Goal: Task Accomplishment & Management: Use online tool/utility

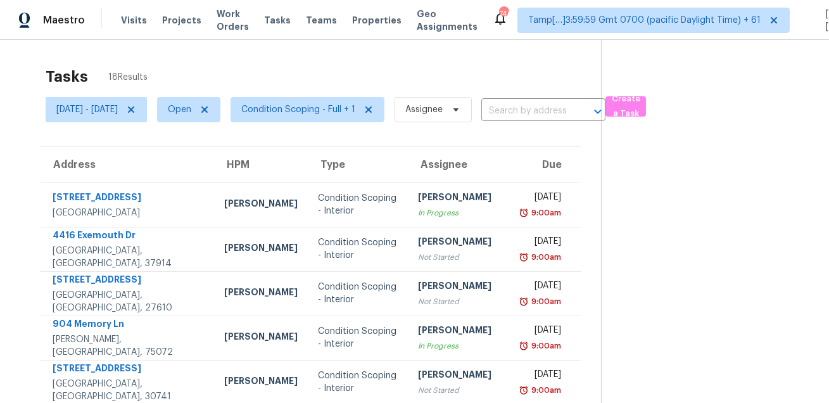
scroll to position [256, 0]
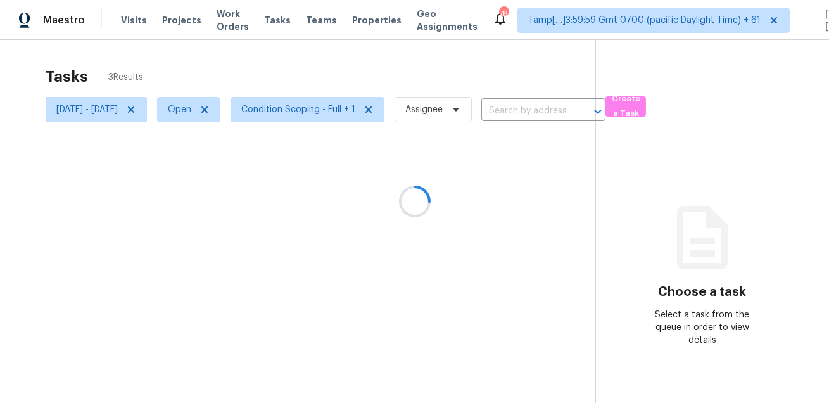
click at [435, 58] on div "Tasks 3 Results Wed, Aug 20 - Wed, Aug 20 Open Condition Scoping - Full + 1 Ass…" at bounding box center [414, 241] width 829 height 403
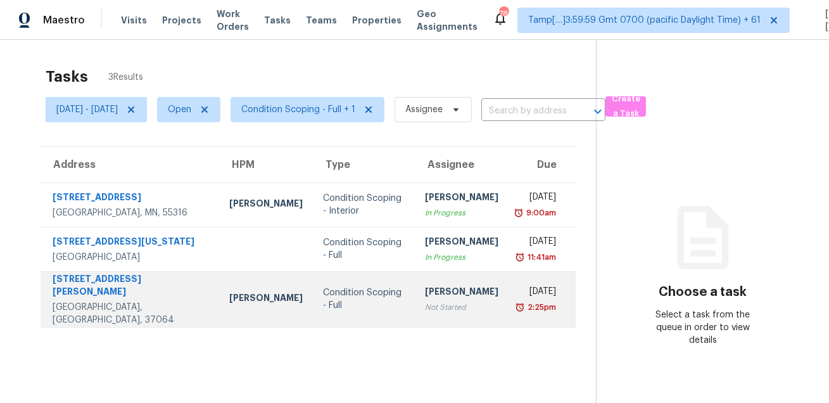
click at [348, 291] on div "Condition Scoping - Full" at bounding box center [364, 298] width 82 height 25
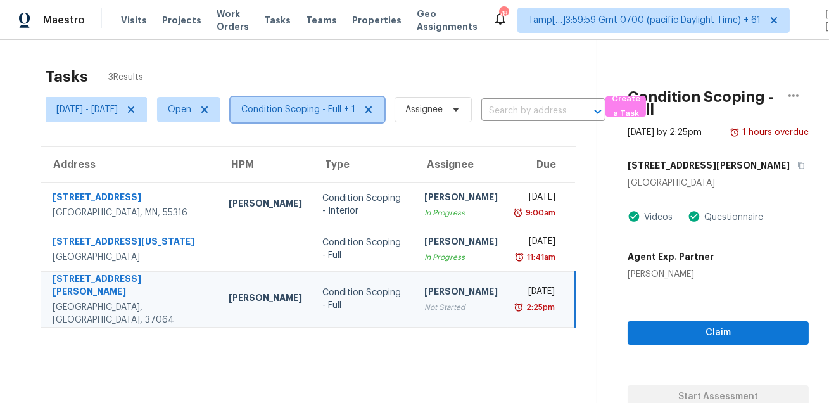
click at [350, 113] on span "Condition Scoping - Full + 1" at bounding box center [298, 109] width 114 height 13
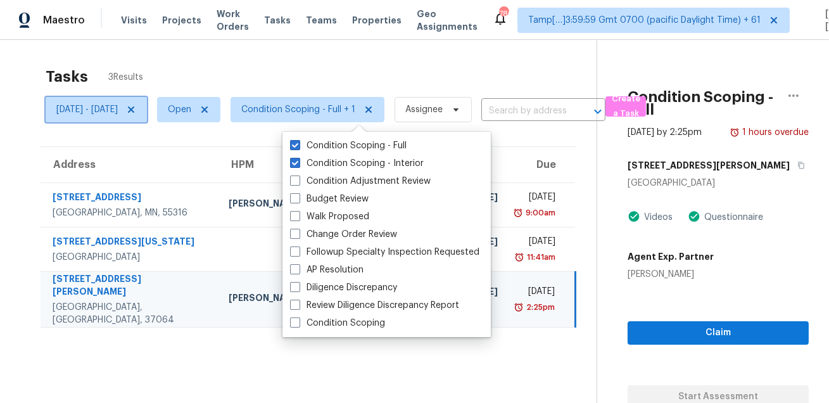
click at [121, 116] on span "[DATE] - [DATE]" at bounding box center [96, 109] width 101 height 25
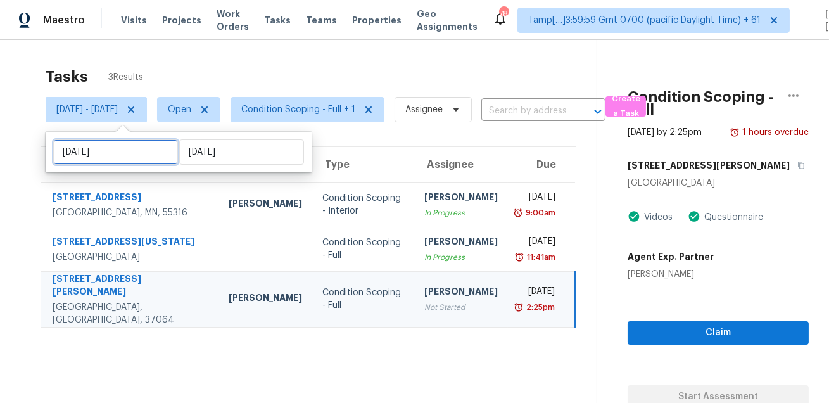
click at [129, 154] on input "Wed, Aug 20" at bounding box center [115, 151] width 125 height 25
select select "7"
select select "2025"
select select "8"
select select "2025"
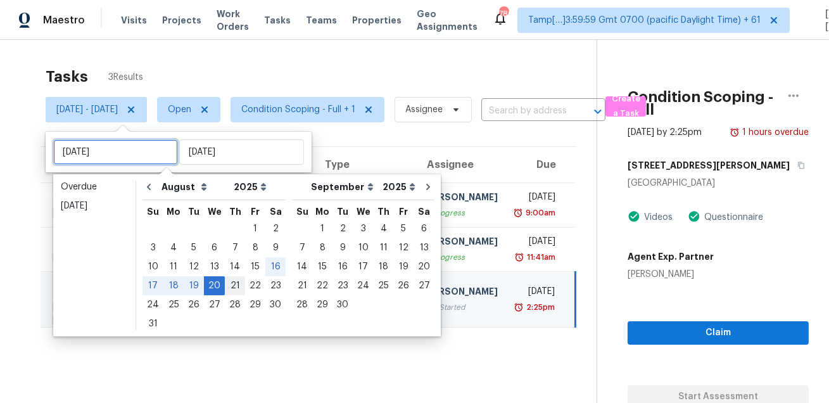
type input "Thu, Aug 21"
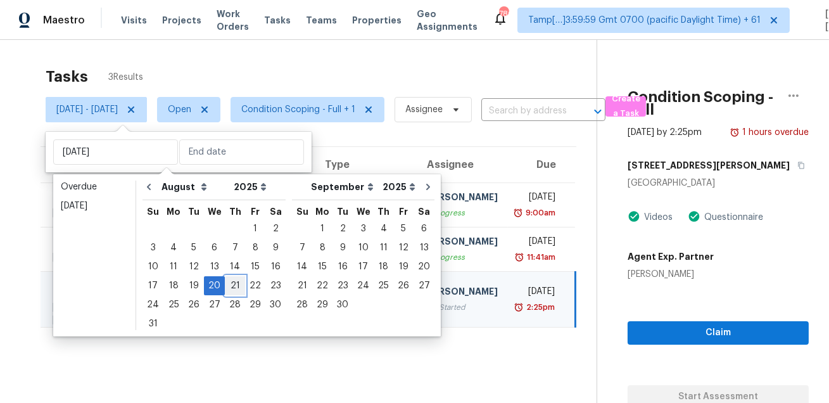
click at [231, 281] on div "21" at bounding box center [235, 286] width 20 height 18
type input "Thu, Aug 21"
click at [231, 281] on div "21" at bounding box center [235, 286] width 20 height 18
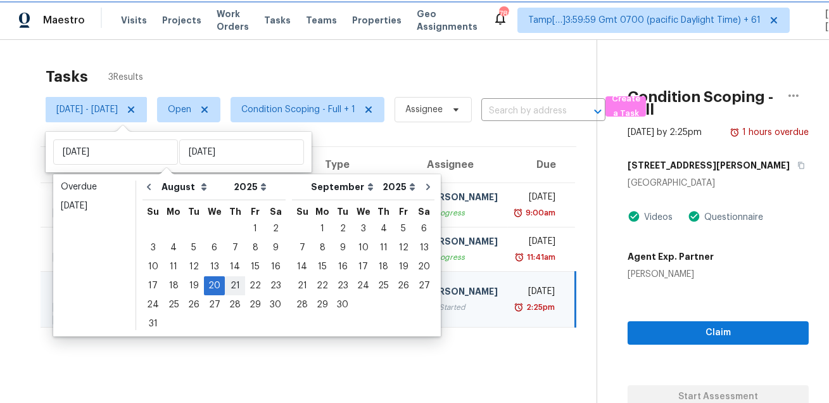
type input "Thu, Aug 21"
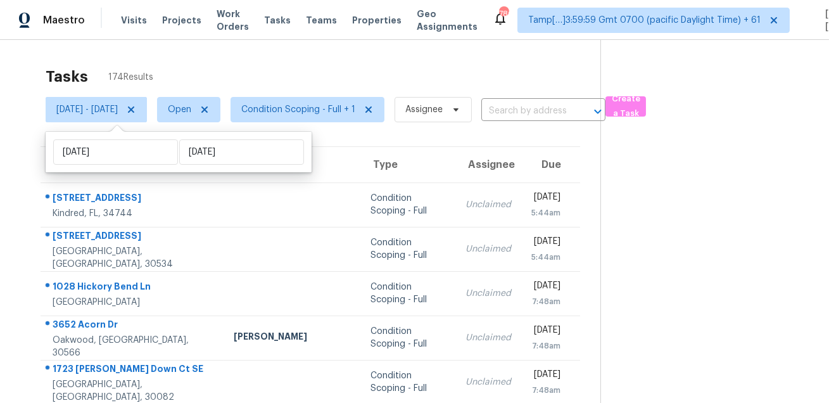
click at [350, 72] on div "Tasks 174 Results" at bounding box center [323, 76] width 555 height 33
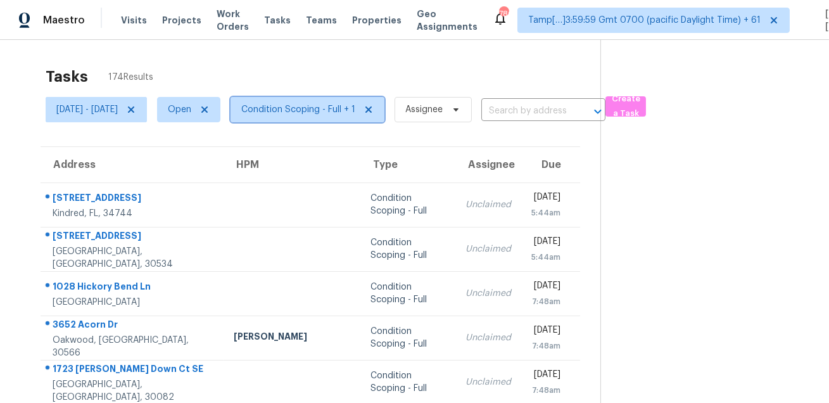
click at [355, 113] on span "Condition Scoping - Full + 1" at bounding box center [298, 109] width 114 height 13
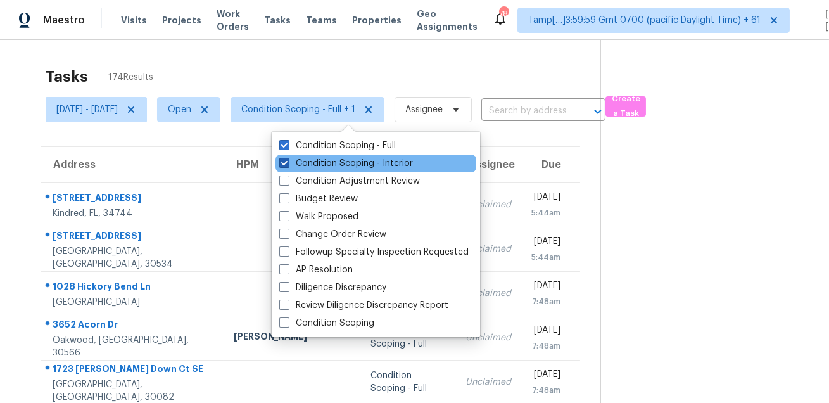
click at [336, 167] on label "Condition Scoping - Interior" at bounding box center [346, 163] width 134 height 13
click at [288, 165] on input "Condition Scoping - Interior" at bounding box center [283, 161] width 8 height 8
checkbox input "false"
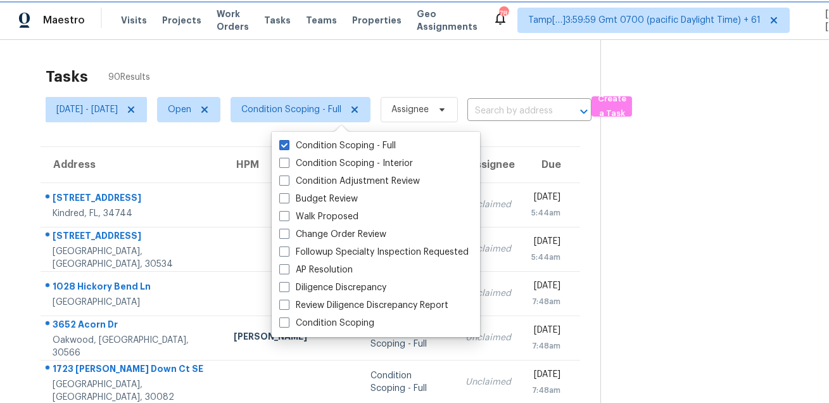
click at [337, 108] on span "Condition Scoping - Full" at bounding box center [291, 109] width 100 height 13
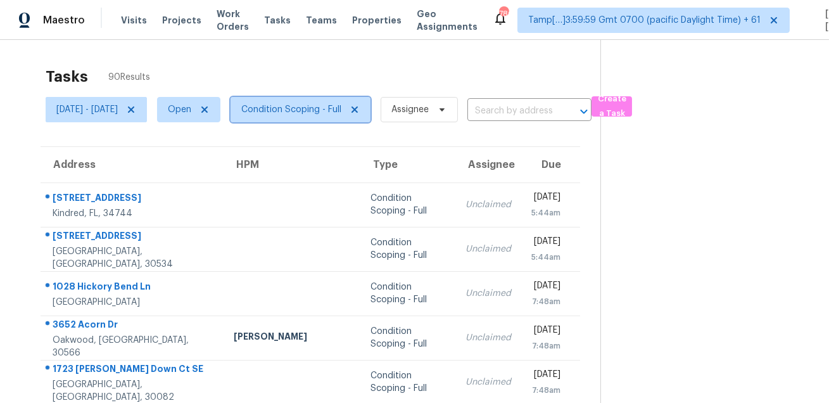
click at [336, 113] on span "Condition Scoping - Full" at bounding box center [291, 109] width 100 height 13
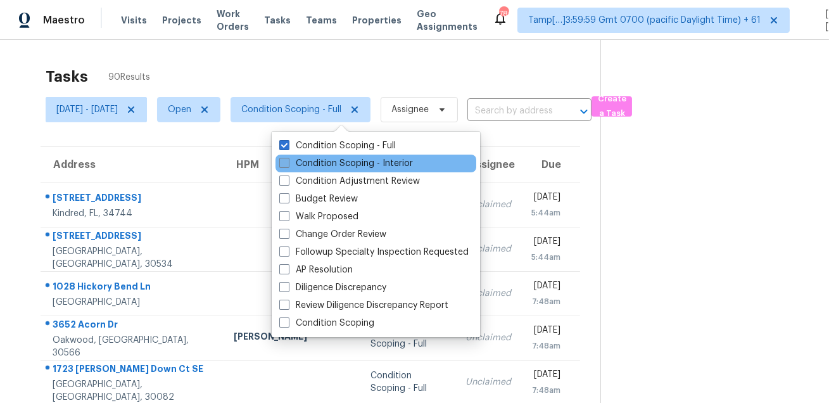
click at [326, 159] on label "Condition Scoping - Interior" at bounding box center [346, 163] width 134 height 13
click at [288, 159] on input "Condition Scoping - Interior" at bounding box center [283, 161] width 8 height 8
checkbox input "true"
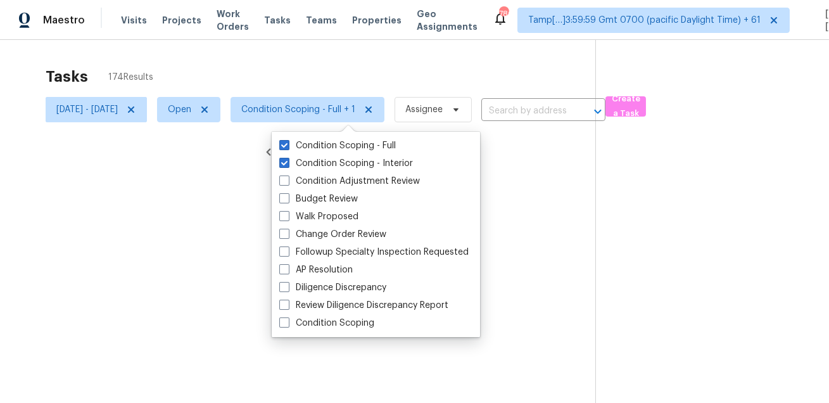
click at [345, 73] on div "Tasks 174 Results" at bounding box center [321, 76] width 550 height 33
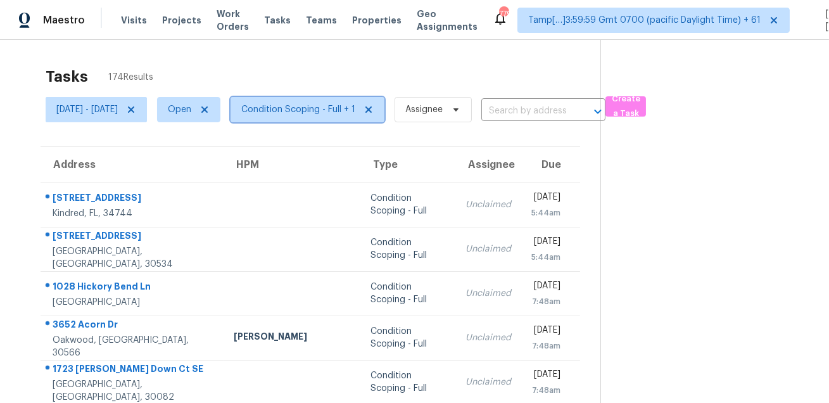
click at [326, 111] on span "Condition Scoping - Full + 1" at bounding box center [298, 109] width 114 height 13
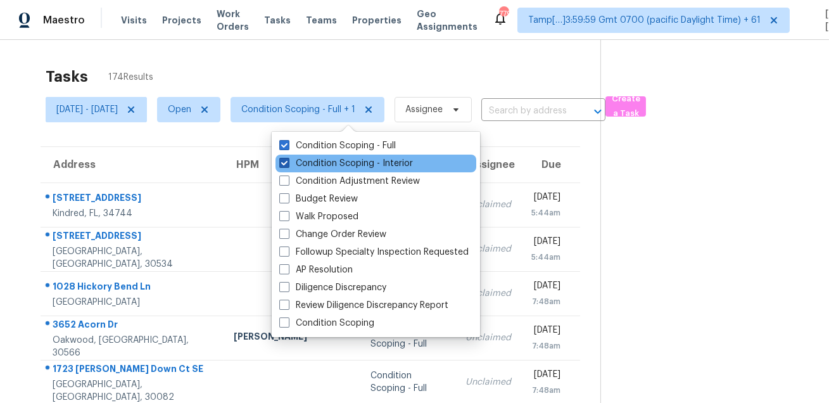
click at [319, 165] on label "Condition Scoping - Interior" at bounding box center [346, 163] width 134 height 13
click at [288, 165] on input "Condition Scoping - Interior" at bounding box center [283, 161] width 8 height 8
click at [339, 167] on label "Condition Scoping - Interior" at bounding box center [346, 163] width 134 height 13
click at [288, 165] on input "Condition Scoping - Interior" at bounding box center [283, 161] width 8 height 8
checkbox input "true"
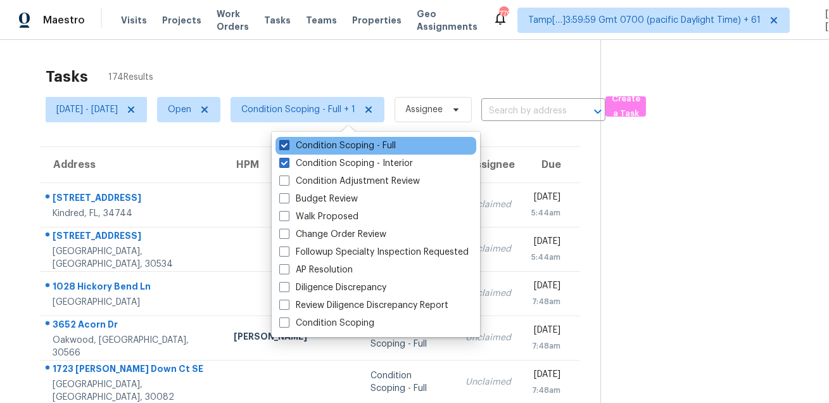
click at [353, 147] on label "Condition Scoping - Full" at bounding box center [337, 145] width 117 height 13
click at [288, 147] on input "Condition Scoping - Full" at bounding box center [283, 143] width 8 height 8
checkbox input "false"
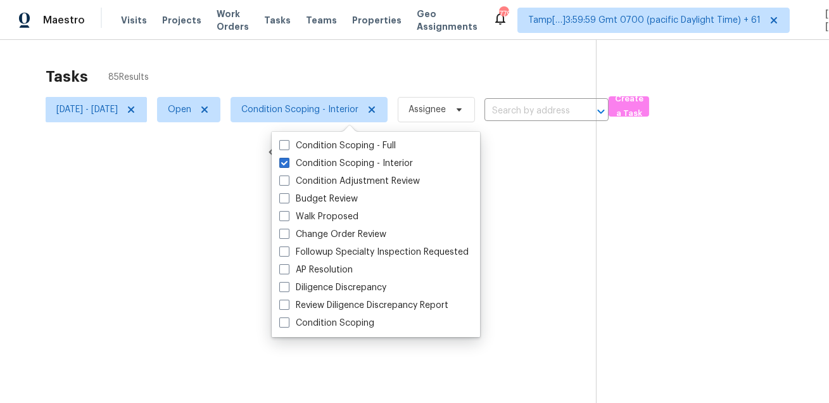
click at [381, 92] on div at bounding box center [414, 201] width 829 height 403
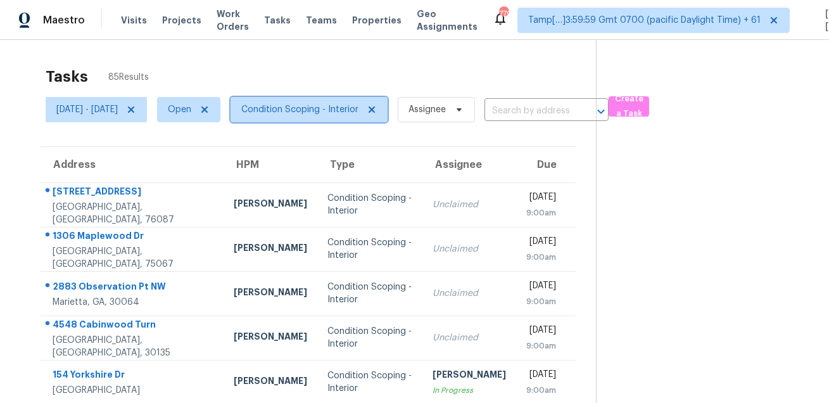
click at [328, 108] on span "Condition Scoping - Interior" at bounding box center [299, 109] width 117 height 13
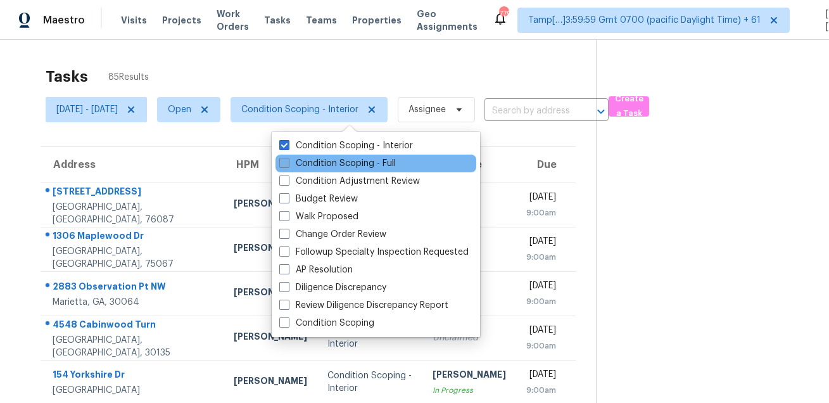
click at [317, 161] on label "Condition Scoping - Full" at bounding box center [337, 163] width 117 height 13
click at [288, 161] on input "Condition Scoping - Full" at bounding box center [283, 161] width 8 height 8
checkbox input "true"
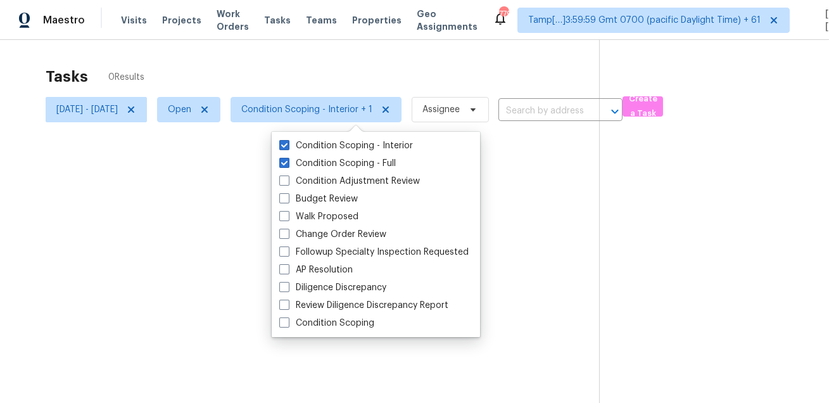
click at [326, 68] on div at bounding box center [414, 201] width 829 height 403
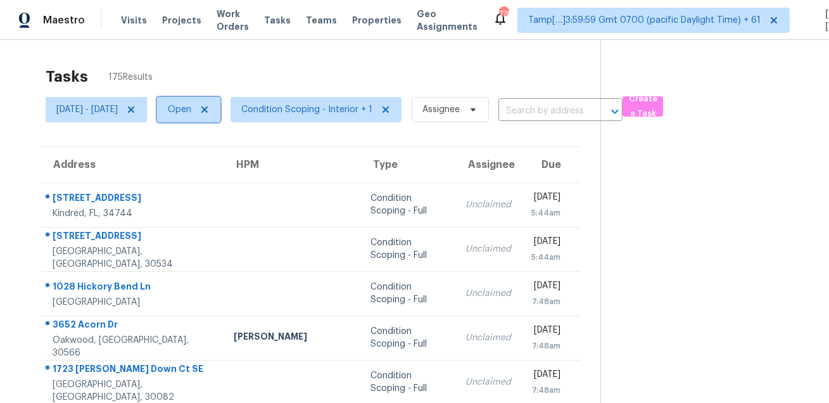
click at [191, 104] on span "Open" at bounding box center [179, 109] width 23 height 13
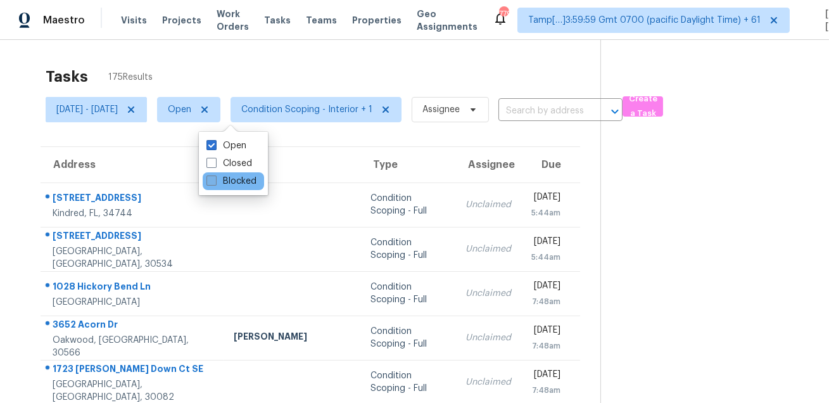
click at [228, 181] on label "Blocked" at bounding box center [231, 181] width 50 height 13
click at [215, 181] on input "Blocked" at bounding box center [210, 179] width 8 height 8
checkbox input "true"
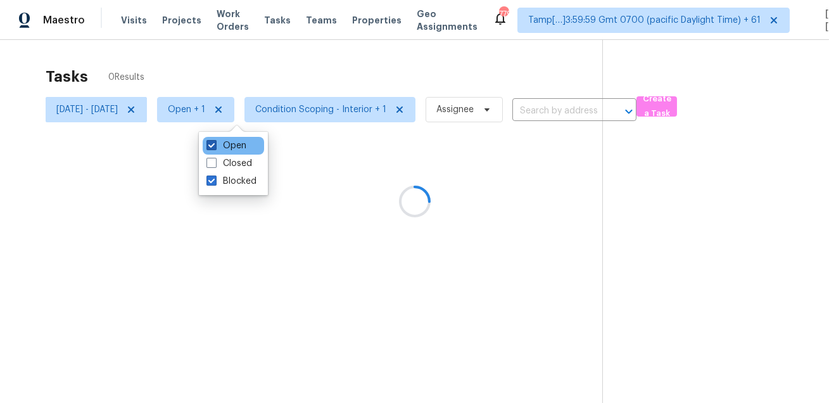
click at [219, 144] on label "Open" at bounding box center [226, 145] width 40 height 13
click at [215, 144] on input "Open" at bounding box center [210, 143] width 8 height 8
checkbox input "false"
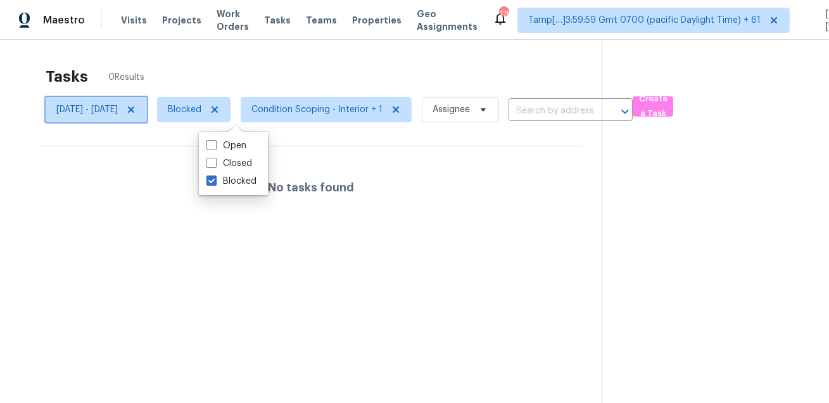
click at [136, 107] on icon at bounding box center [131, 109] width 10 height 10
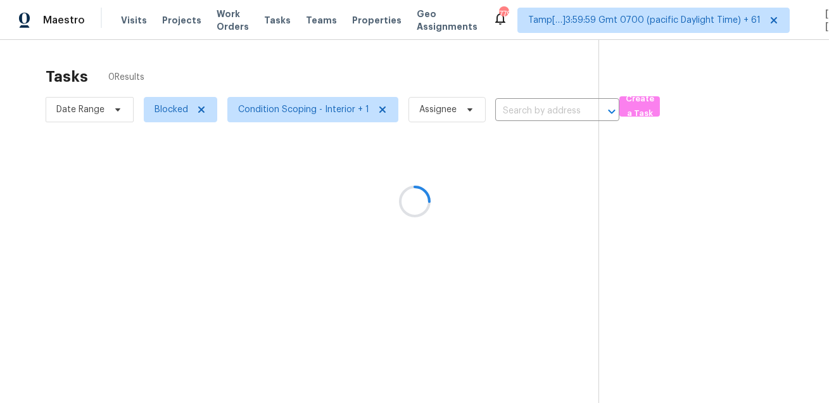
click at [216, 75] on div at bounding box center [414, 201] width 829 height 403
